Goal: Navigation & Orientation: Find specific page/section

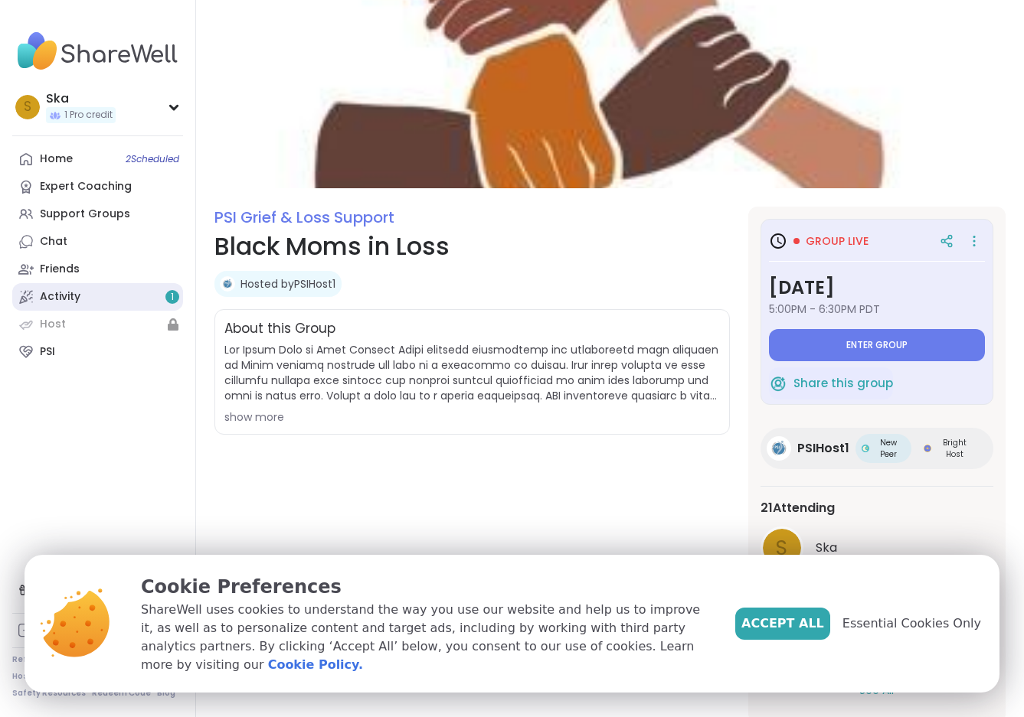
click at [120, 288] on link "Activity 1" at bounding box center [97, 297] width 171 height 28
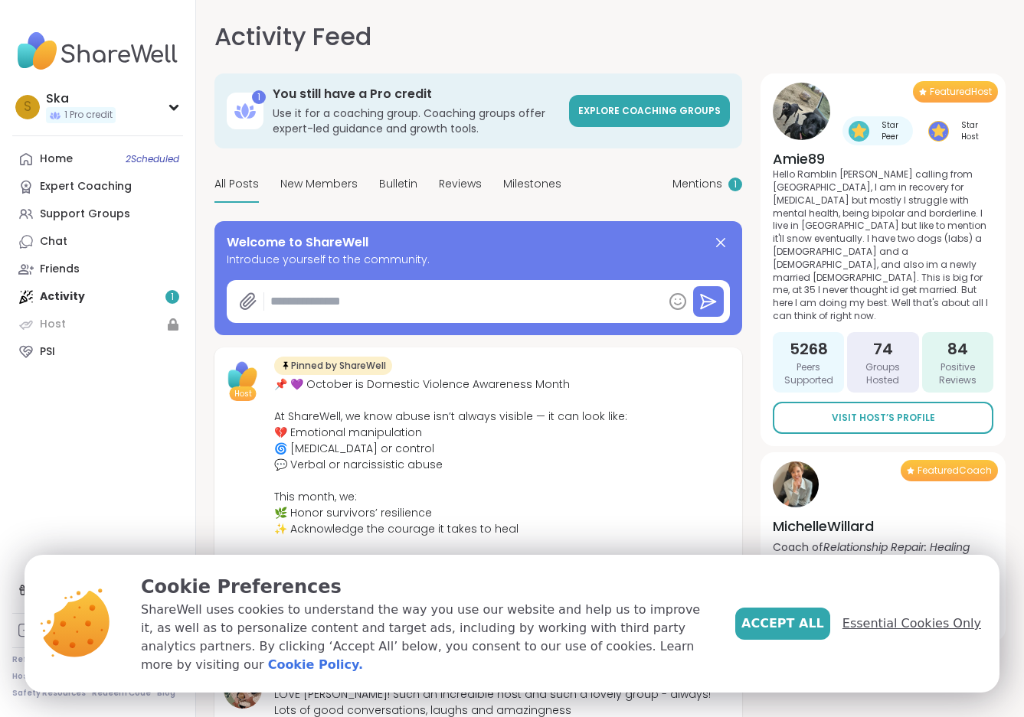
click at [901, 633] on span "Essential Cookies Only" at bounding box center [911, 624] width 139 height 18
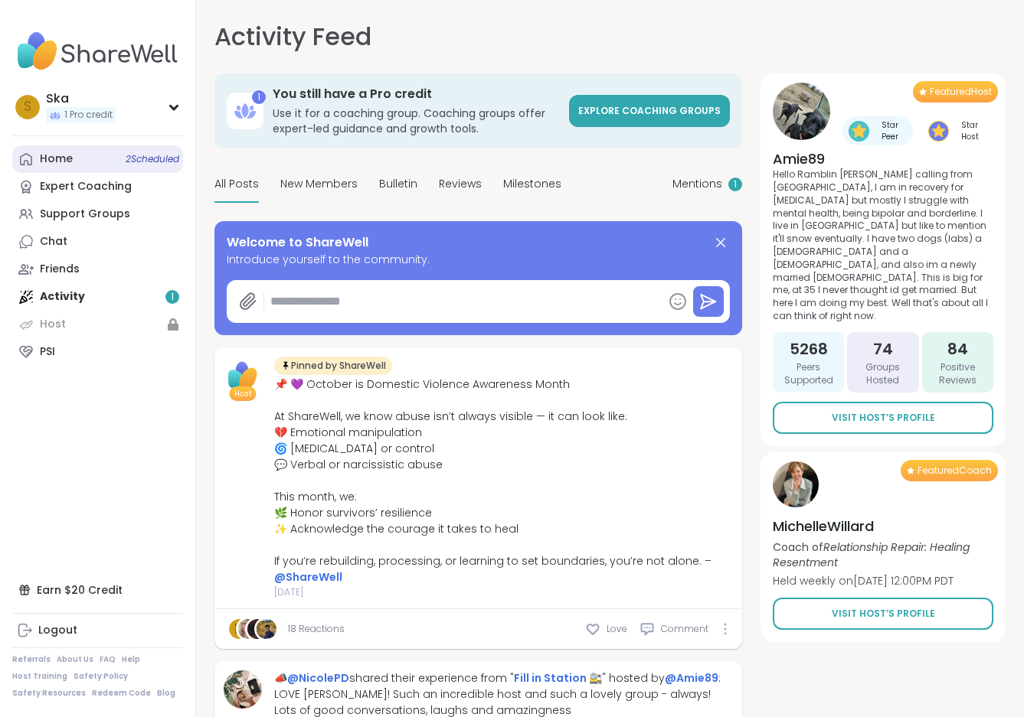
click at [87, 158] on link "Home 2 Scheduled" at bounding box center [97, 159] width 171 height 28
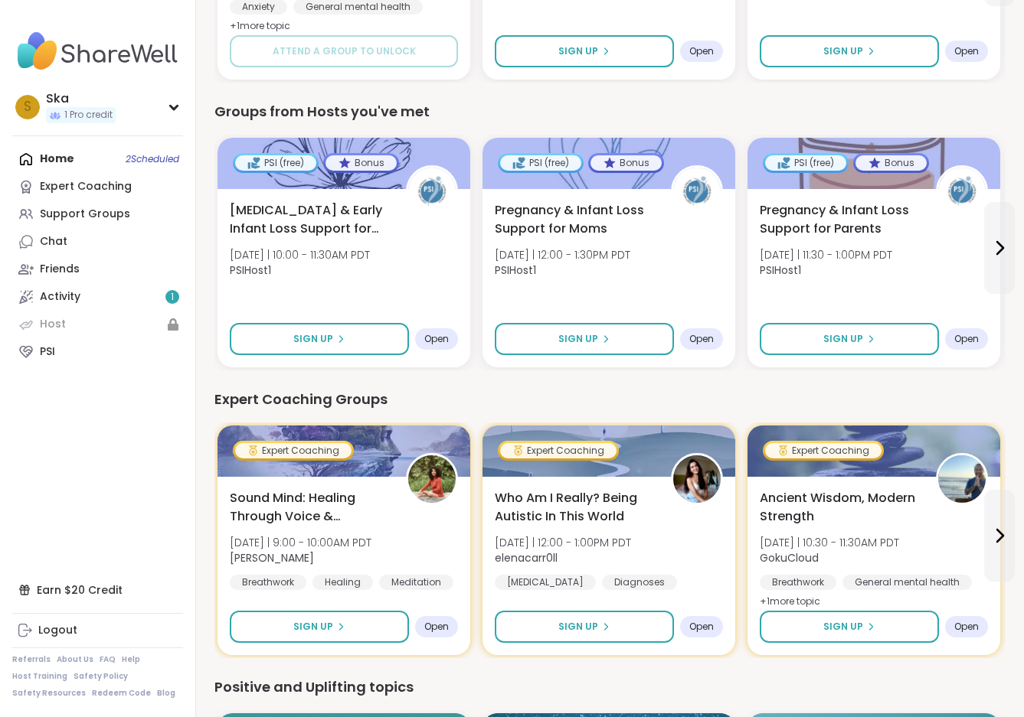
scroll to position [697, 0]
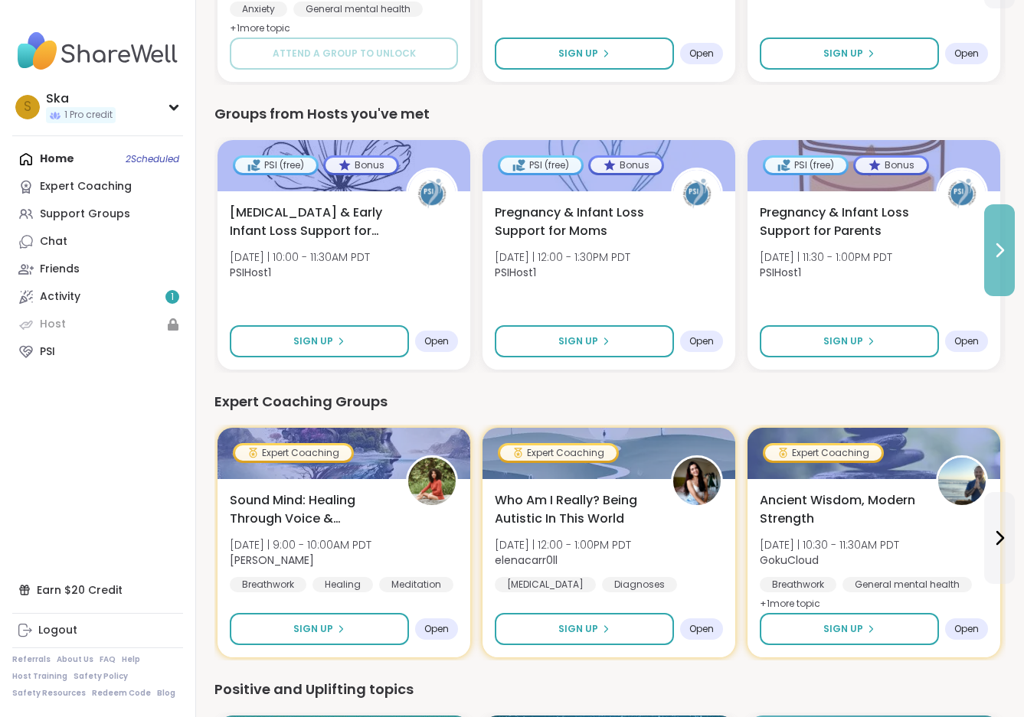
click at [1005, 262] on button at bounding box center [999, 250] width 31 height 92
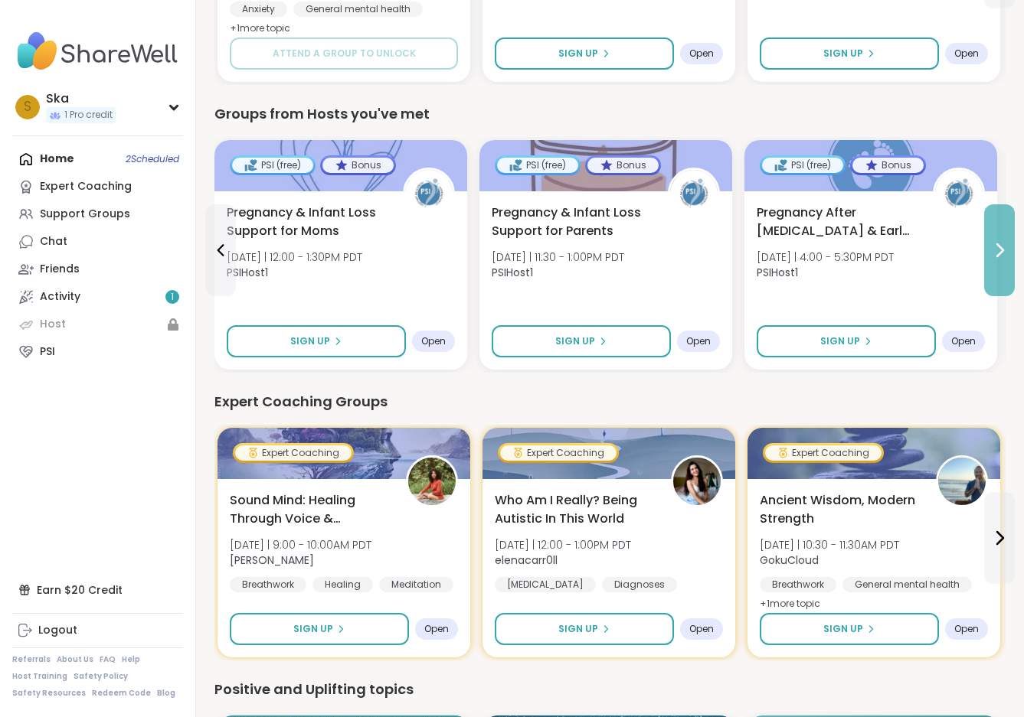
click at [1006, 262] on button at bounding box center [999, 250] width 31 height 92
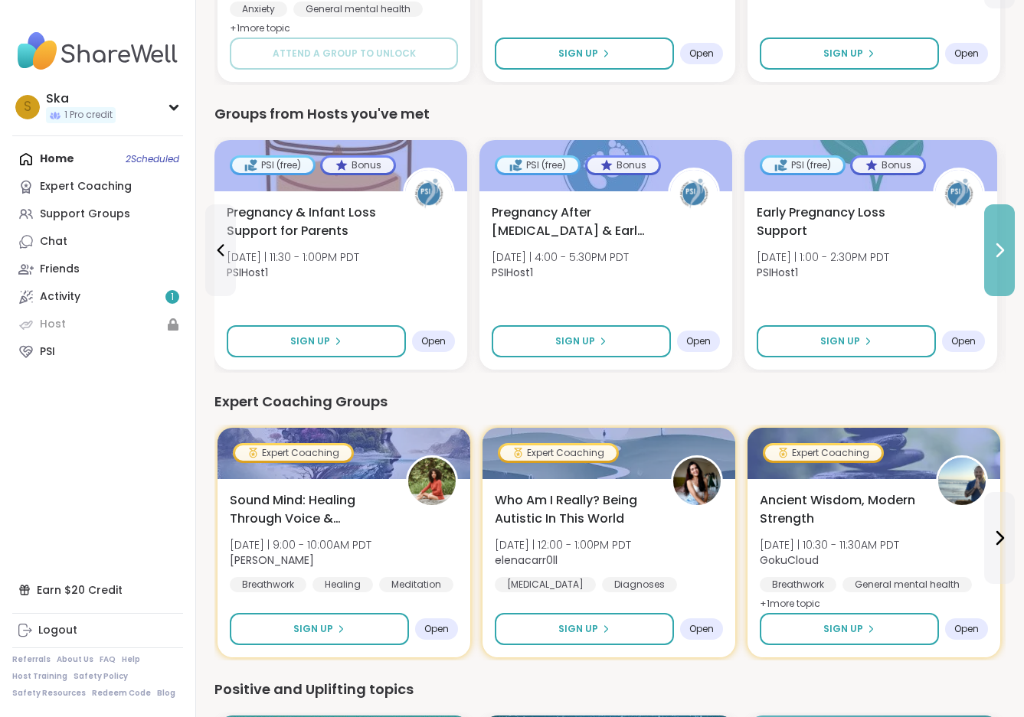
click at [1007, 262] on button at bounding box center [999, 250] width 31 height 92
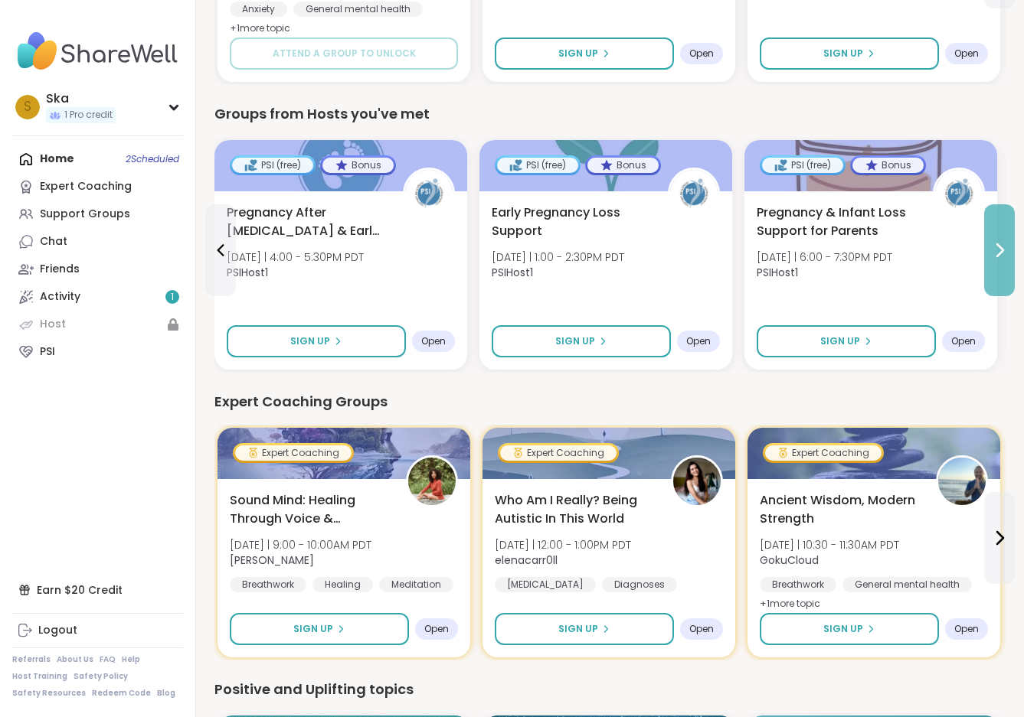
click at [1008, 262] on button at bounding box center [999, 250] width 31 height 92
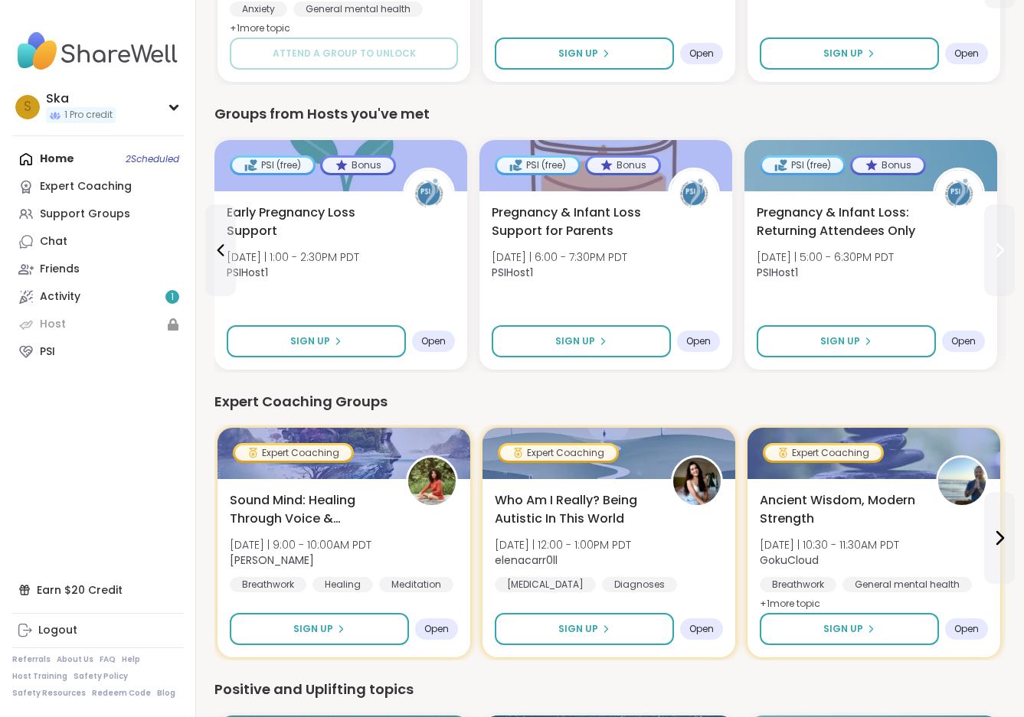
click at [1008, 262] on button at bounding box center [999, 250] width 31 height 92
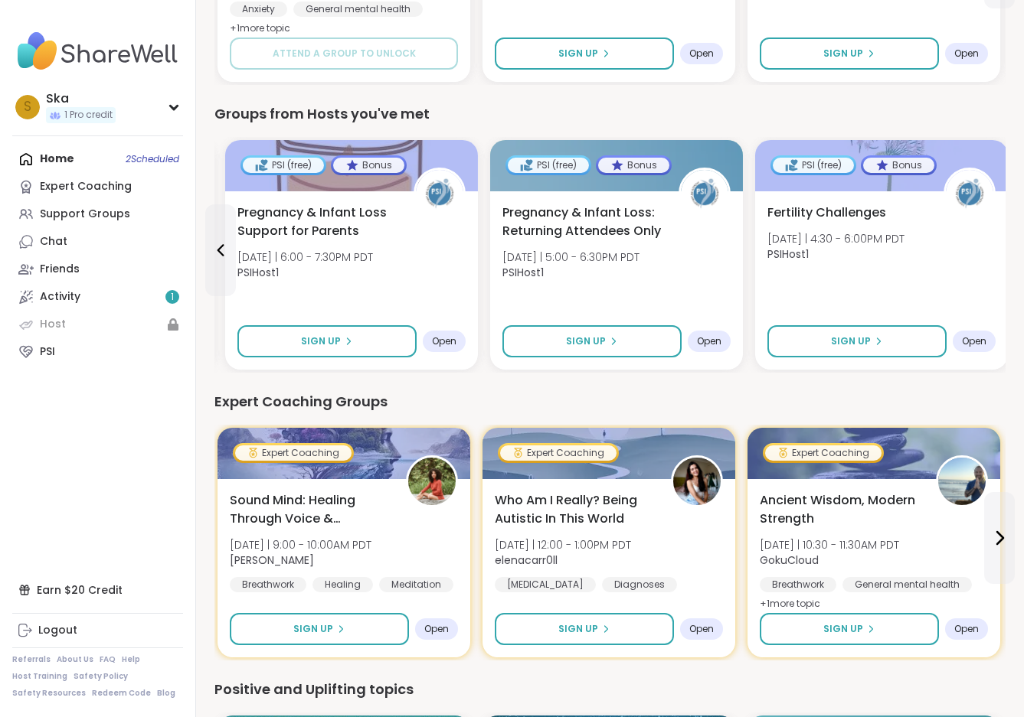
click at [1008, 262] on div "1 You still have a Pro credit Use it for a coaching group. Coaching groups offe…" at bounding box center [610, 439] width 828 height 2272
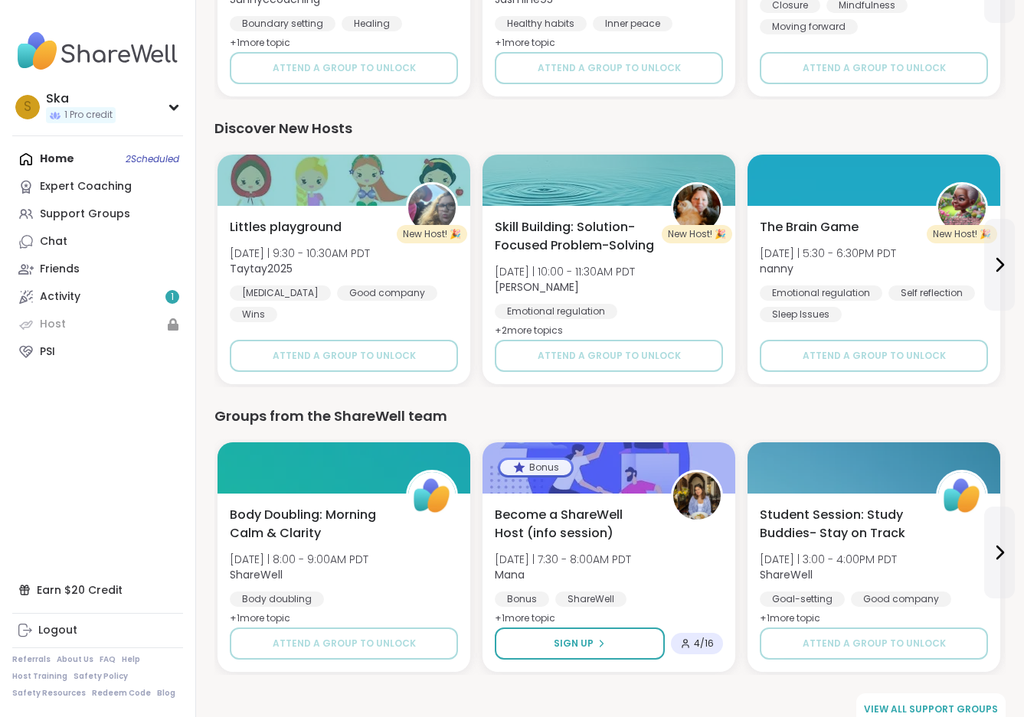
scroll to position [1569, 0]
